Goal: Task Accomplishment & Management: Manage account settings

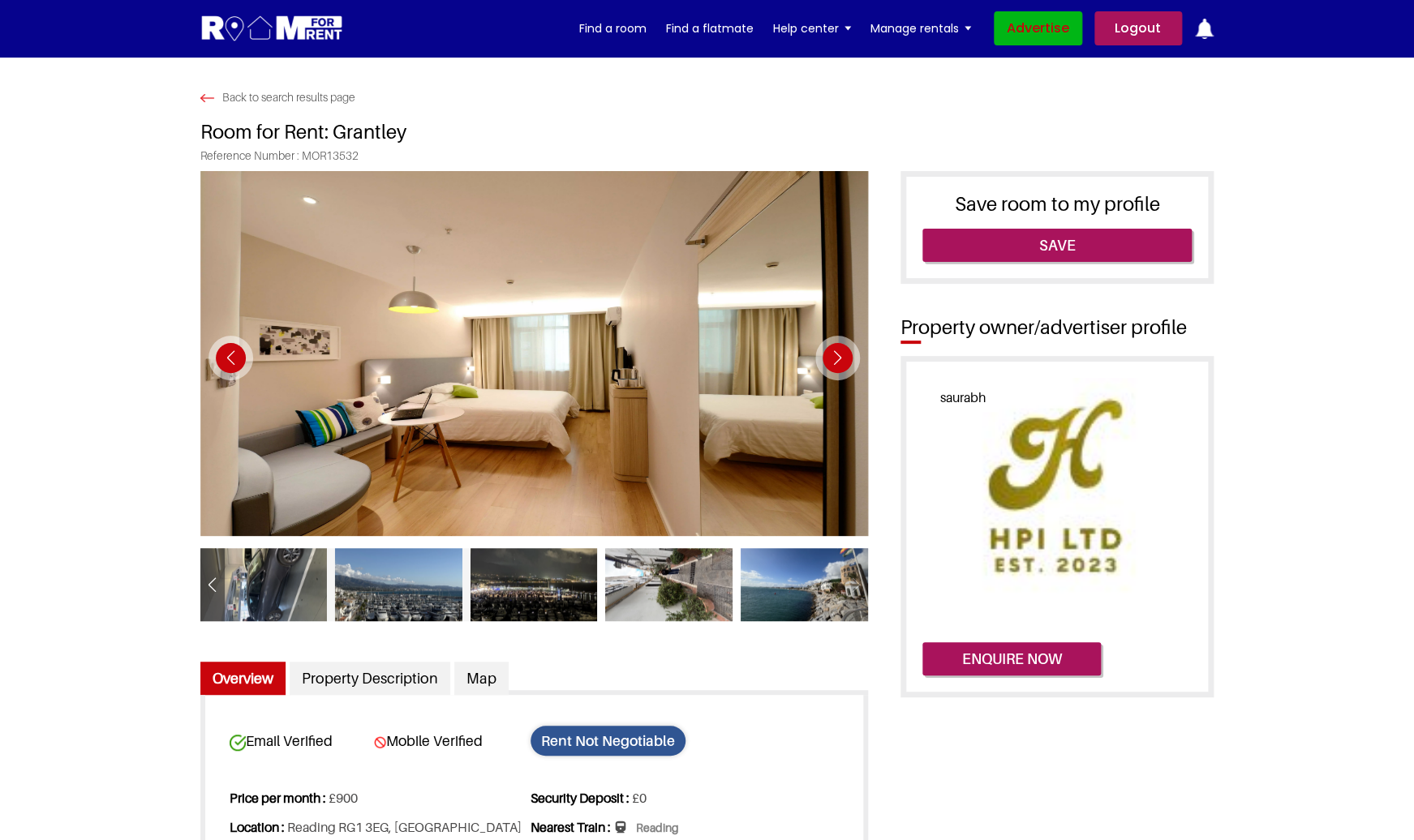
click at [1031, 20] on link "Advertise" at bounding box center [1038, 29] width 88 height 34
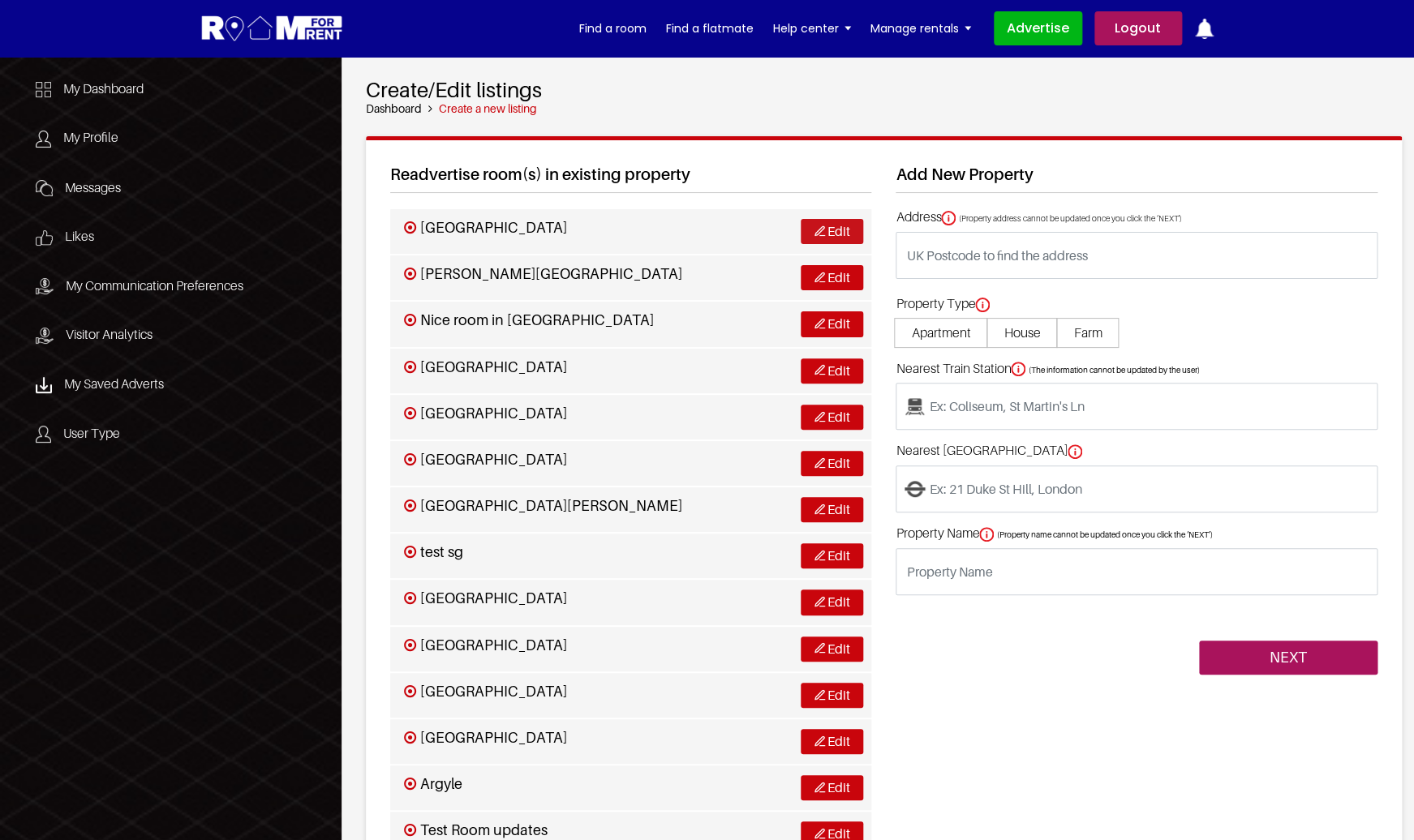
click at [818, 236] on img at bounding box center [820, 231] width 11 height 11
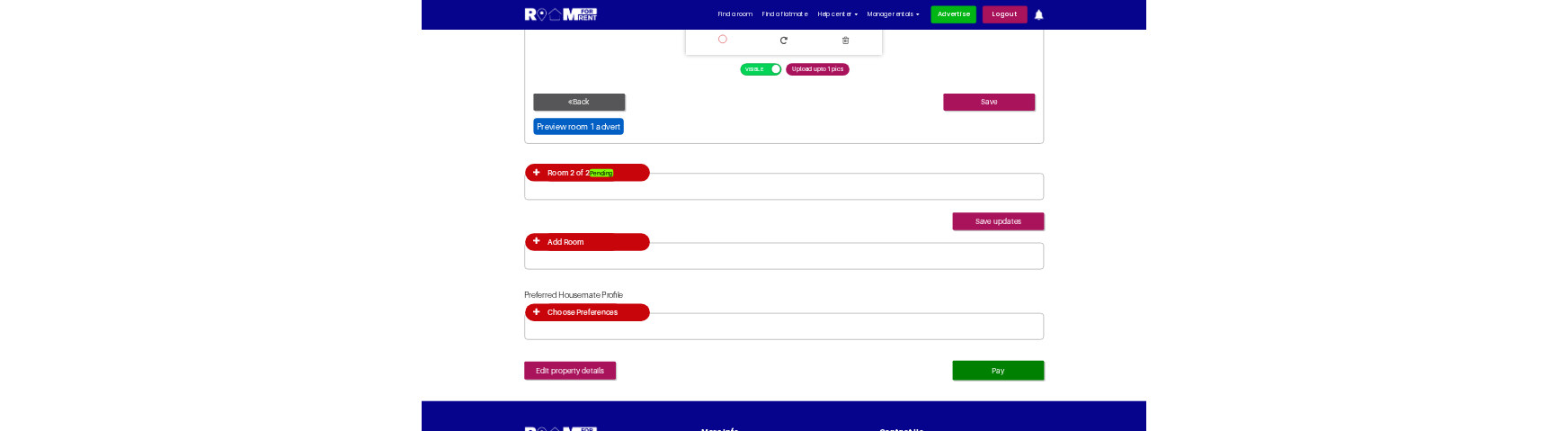
scroll to position [8747, 0]
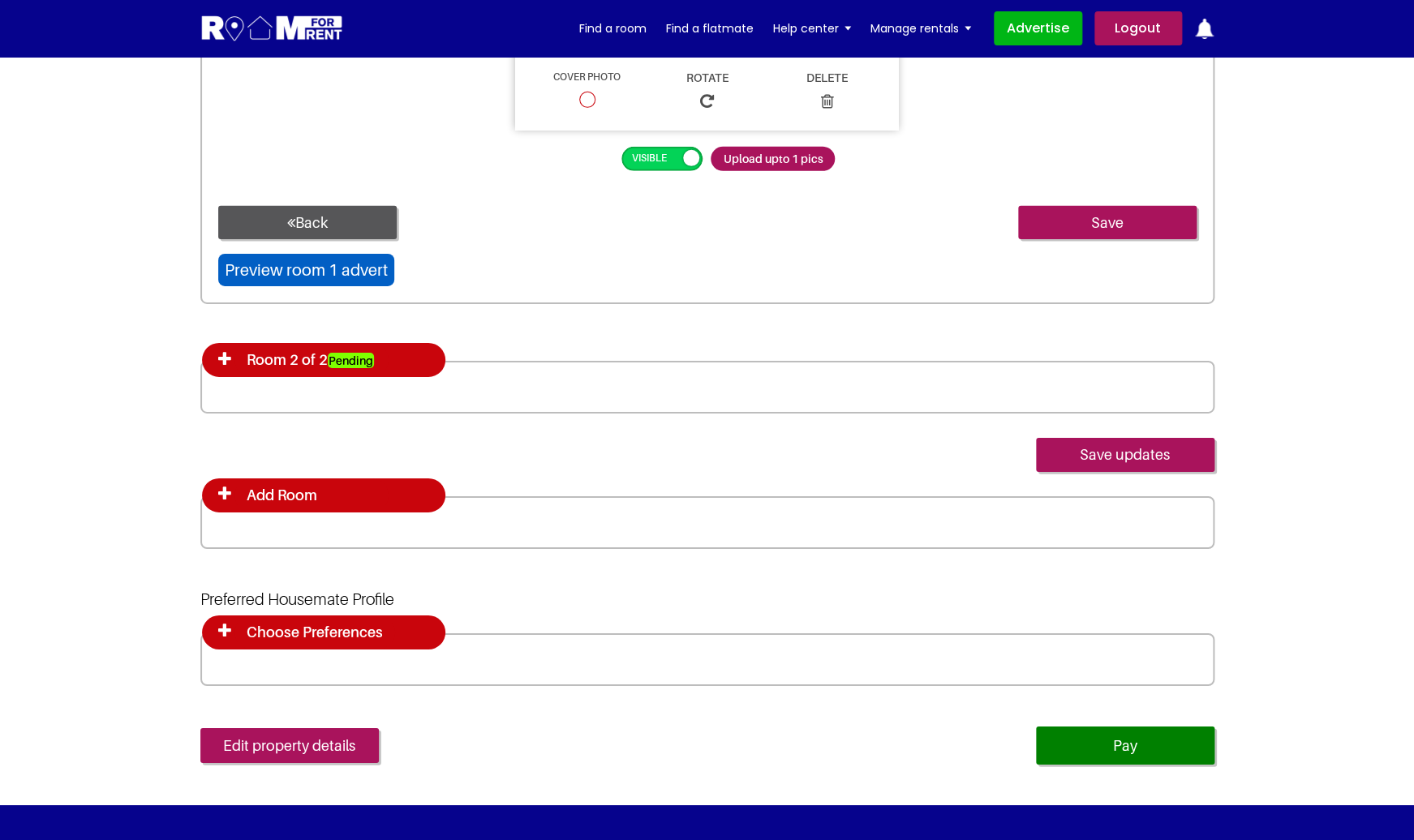
click at [290, 274] on input "Preview room 1 advert" at bounding box center [306, 270] width 176 height 32
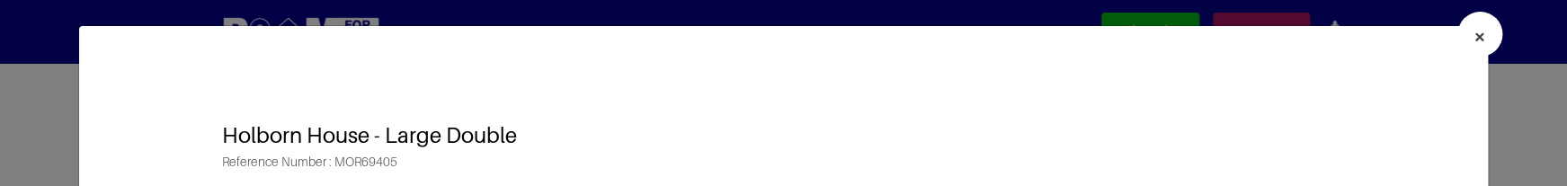
click at [1487, 36] on button "×" at bounding box center [1479, 34] width 45 height 45
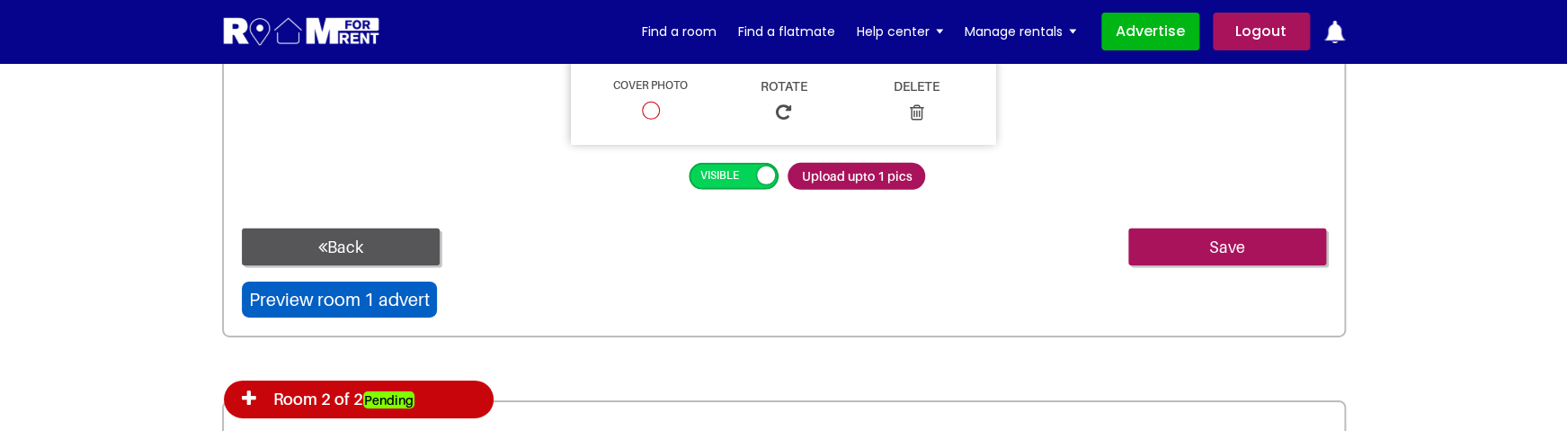
click at [396, 296] on input "Preview room 1 advert" at bounding box center [339, 299] width 195 height 36
